Goal: Check status: Check status

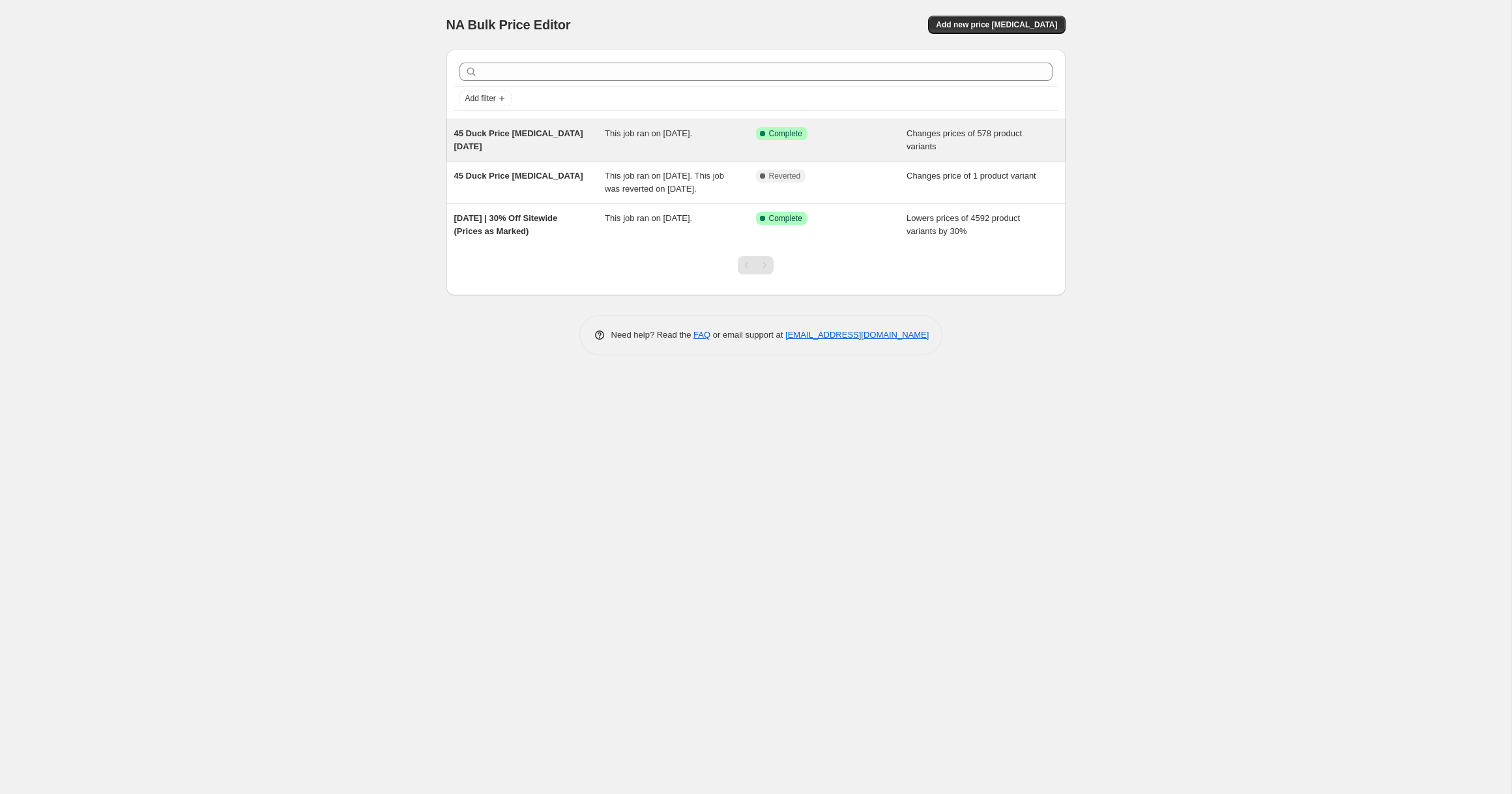
click at [522, 135] on span "45 Duck Price change job 01.12.2024" at bounding box center [519, 139] width 129 height 23
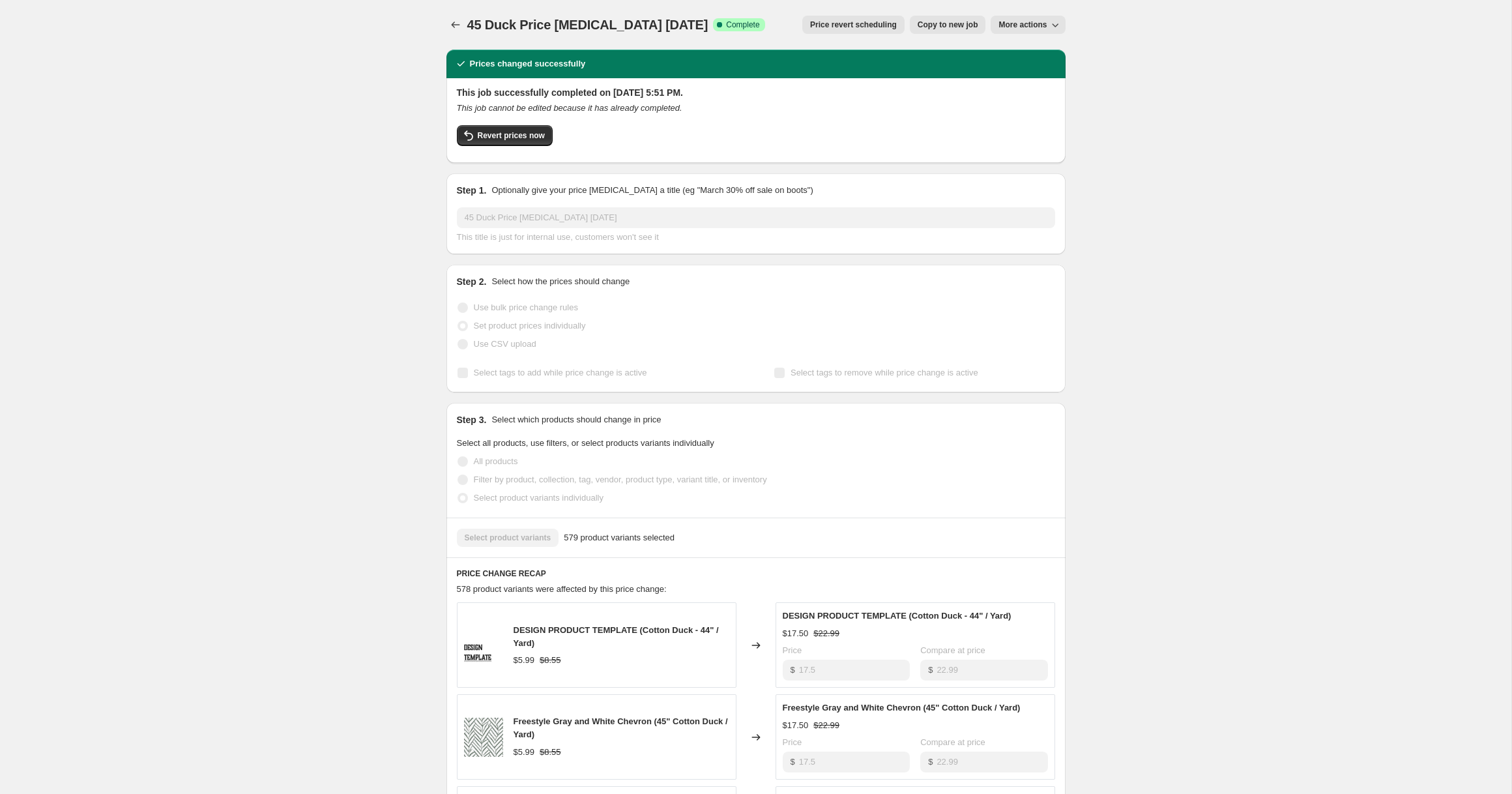
click at [334, 186] on div "45 Duck Price change job 01.12.2024. This page is ready 45 Duck Price change jo…" at bounding box center [756, 634] width 1511 height 1267
